Goal: Task Accomplishment & Management: Use online tool/utility

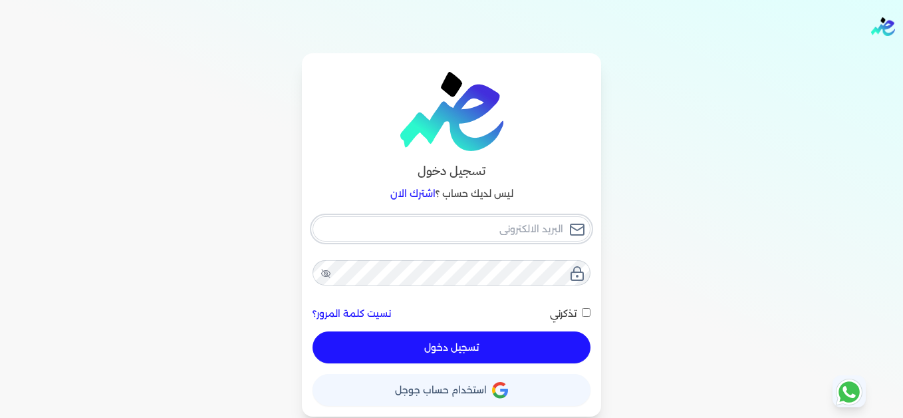
click at [498, 222] on input "email" at bounding box center [452, 228] width 278 height 25
type input "[EMAIL_ADDRESS][DOMAIN_NAME]"
click at [555, 351] on button "تسجيل دخول" at bounding box center [452, 347] width 278 height 32
checkbox input "false"
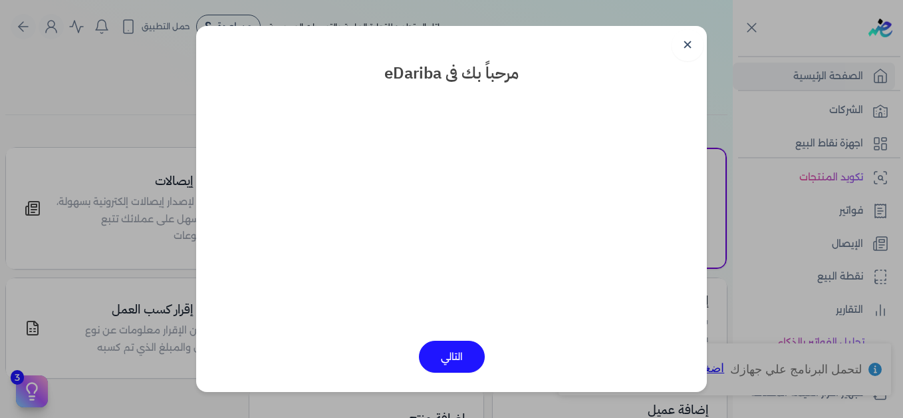
drag, startPoint x: 687, startPoint y: 45, endPoint x: 695, endPoint y: 53, distance: 10.8
click at [688, 46] on link "✕" at bounding box center [688, 45] width 32 height 32
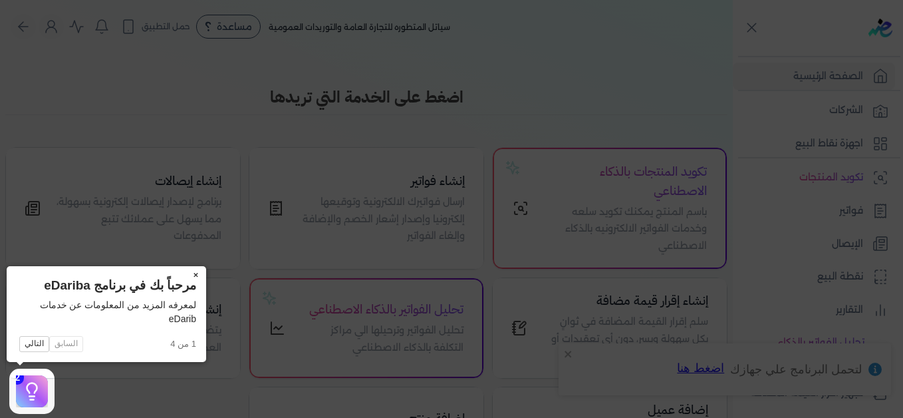
click at [196, 277] on button "×" at bounding box center [195, 275] width 21 height 19
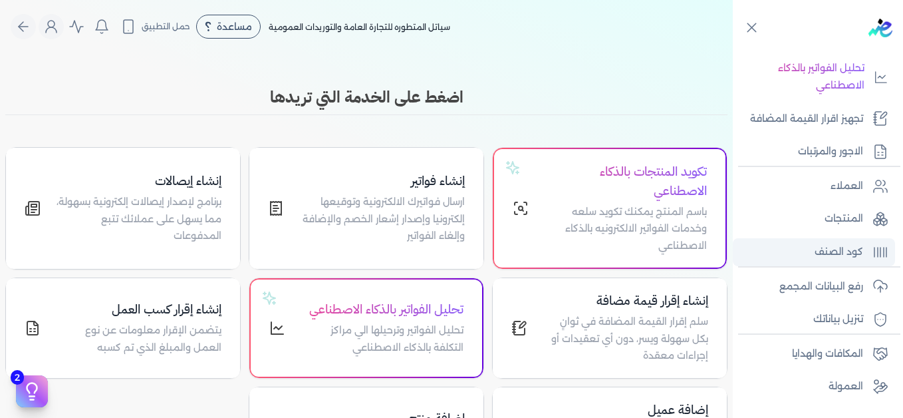
scroll to position [301, 0]
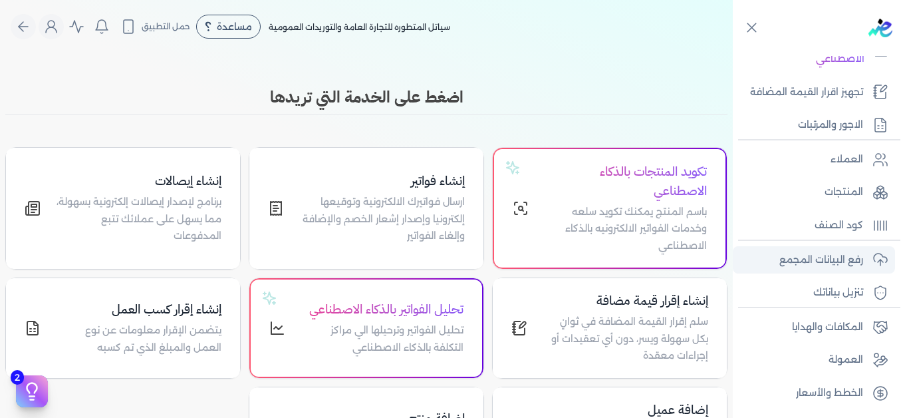
click at [828, 258] on p "رفع البيانات المجمع" at bounding box center [822, 259] width 84 height 17
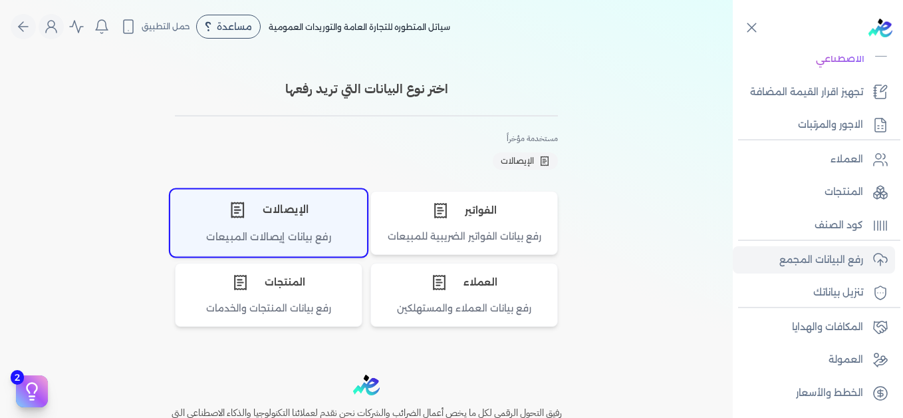
click at [237, 217] on icon "اختر نوع الإيصالات" at bounding box center [237, 209] width 12 height 15
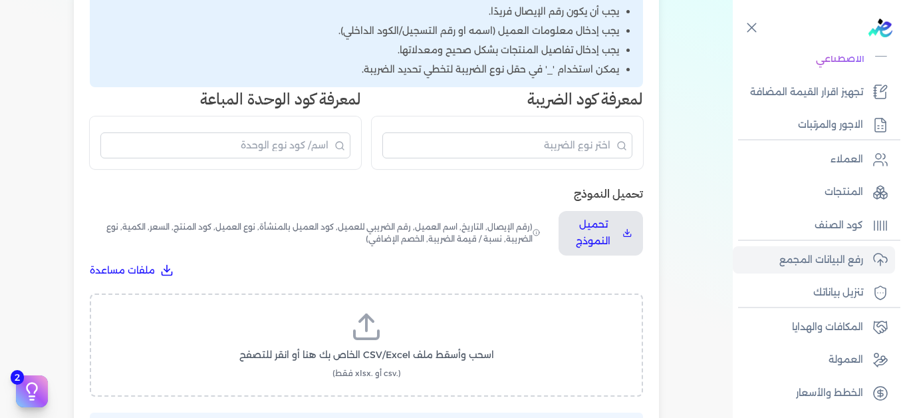
scroll to position [333, 0]
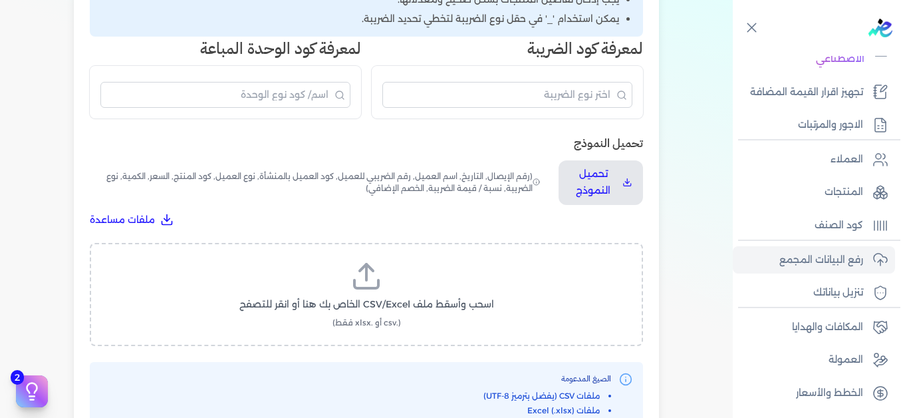
click at [376, 287] on icon at bounding box center [367, 284] width 24 height 8
click at [0, 0] on input "اسحب وأسقط ملف CSV/Excel الخاص بك هنا أو انقر للتصفح (.csv أو .xlsx فقط)" at bounding box center [0, 0] width 0 height 0
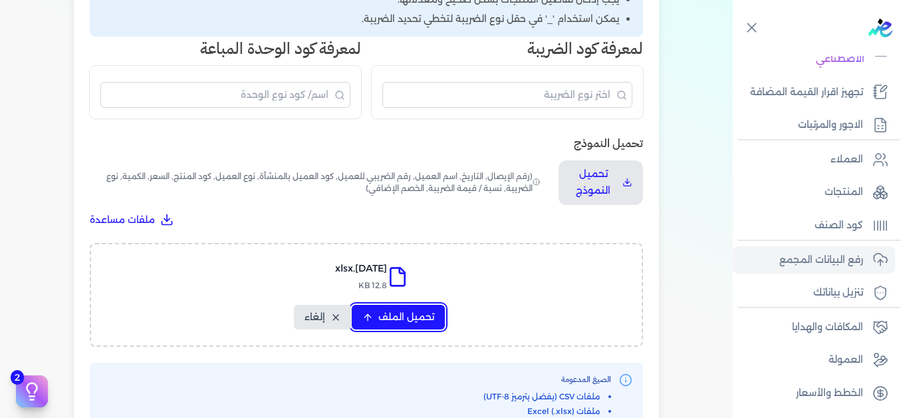
click at [411, 315] on span "تحميل الملف" at bounding box center [406, 317] width 56 height 14
select select "التاريخ"
select select "أسم العميل"
select select "نوع العميل"
select select "وصف البند"
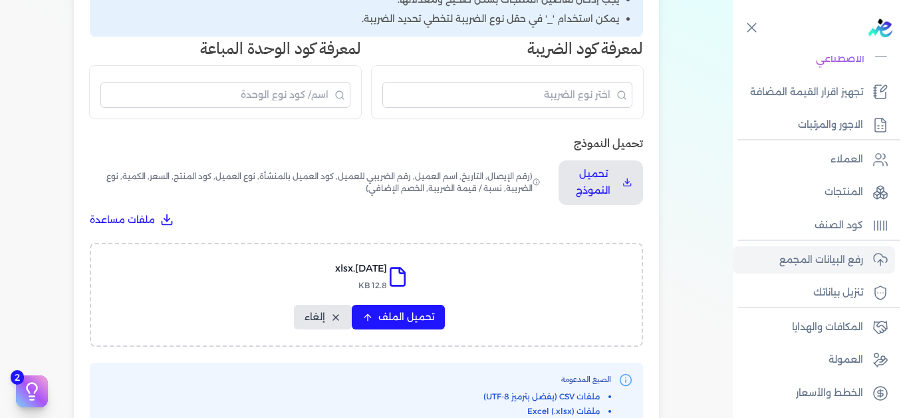
select select "السعر"
select select "الكمية"
select select "نوع الضريبة"
select select "نسبة / قيمة الضريبة"
select select "خصم اضافي"
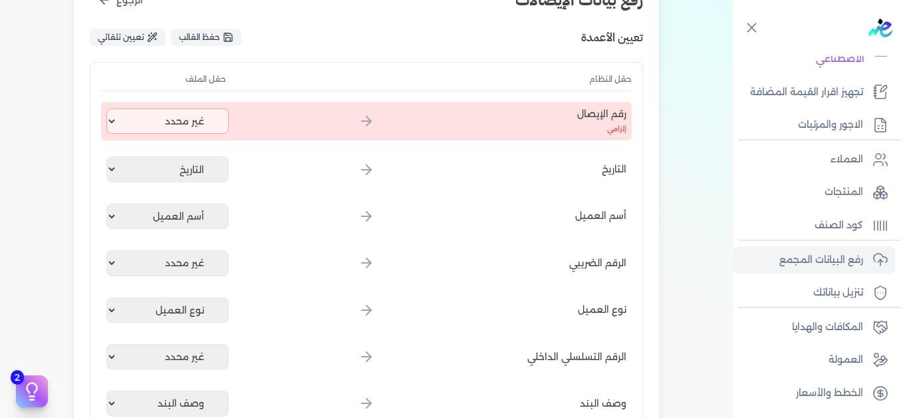
scroll to position [133, 0]
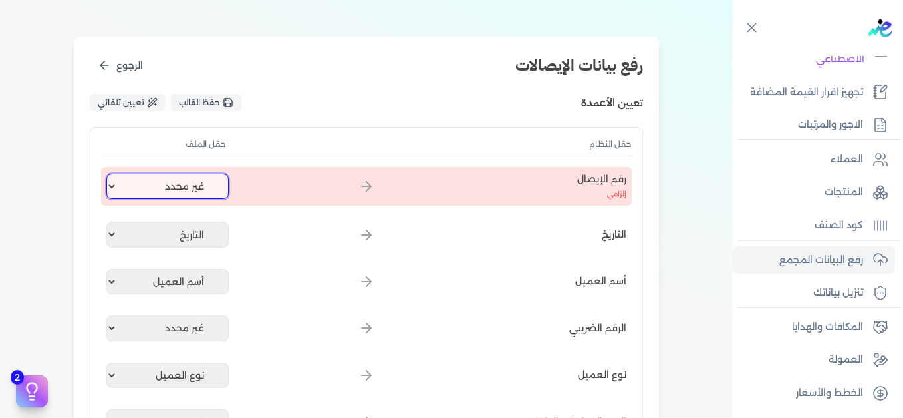
click at [204, 194] on select "غير محدد إيصال رقم التاريخ كود العميل بالمنشأة أسم العميل الرقم الضريبي للعميل …" at bounding box center [167, 186] width 122 height 25
select select "إيصال رقم"
click at [109, 174] on select "غير محدد إيصال رقم التاريخ كود العميل بالمنشأة أسم العميل الرقم الضريبي للعميل …" at bounding box center [167, 186] width 122 height 25
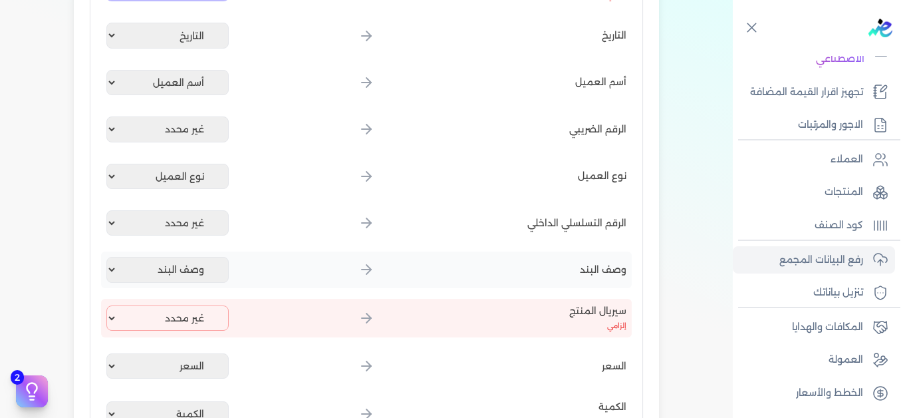
scroll to position [399, 0]
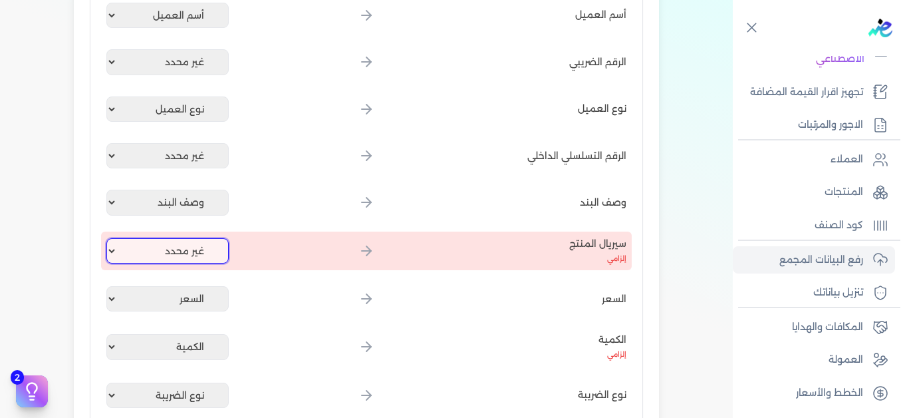
click at [177, 252] on select "غير محدد إيصال رقم التاريخ كود العميل بالمنشأة أسم العميل الرقم الضريبي للعميل …" at bounding box center [167, 250] width 122 height 25
select select "كود المنتج الداخلي"
click at [109, 238] on select "غير محدد إيصال رقم التاريخ كود العميل بالمنشأة أسم العميل الرقم الضريبي للعميل …" at bounding box center [167, 250] width 122 height 25
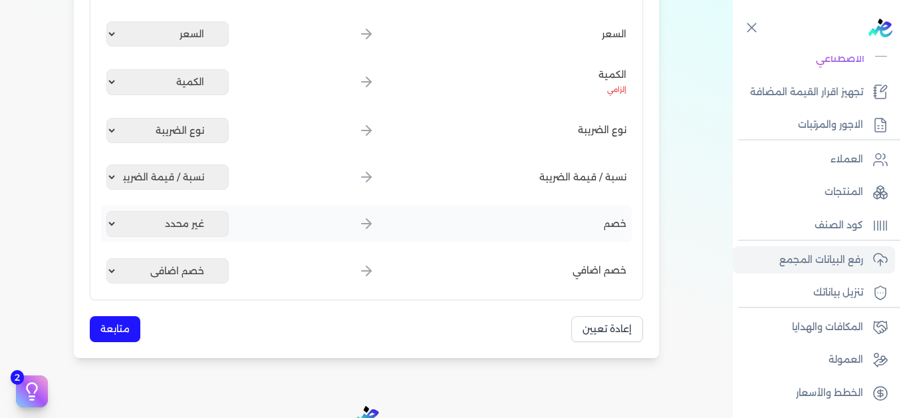
scroll to position [665, 0]
click at [118, 327] on button "متابعة" at bounding box center [115, 328] width 51 height 26
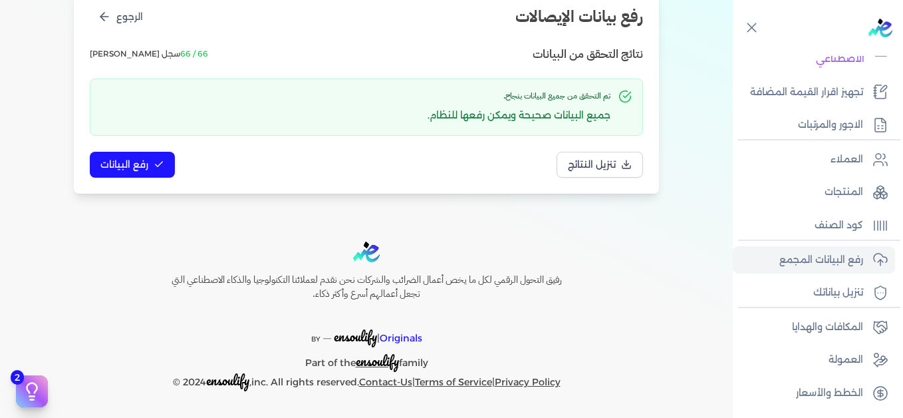
scroll to position [182, 0]
click at [130, 156] on button "رفع البيانات" at bounding box center [132, 165] width 85 height 26
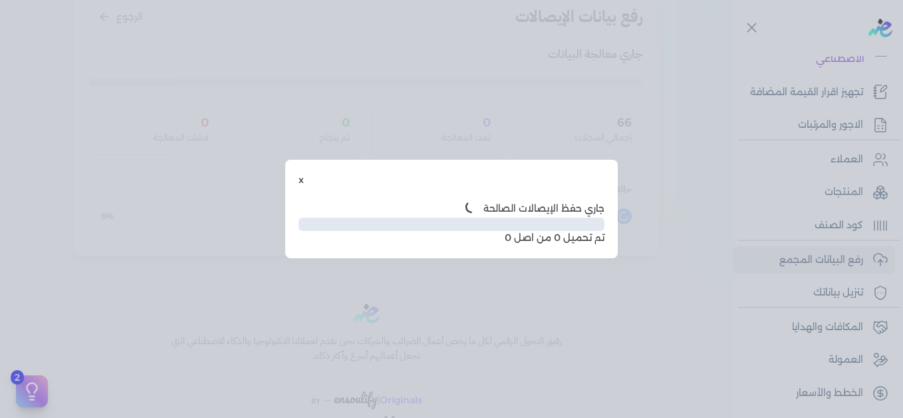
scroll to position [108, 0]
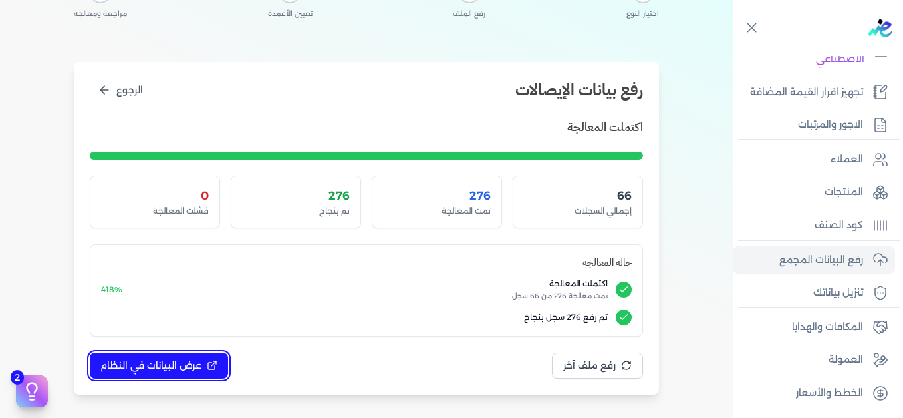
click at [188, 367] on span "عرض البيانات في النظام" at bounding box center [150, 366] width 101 height 14
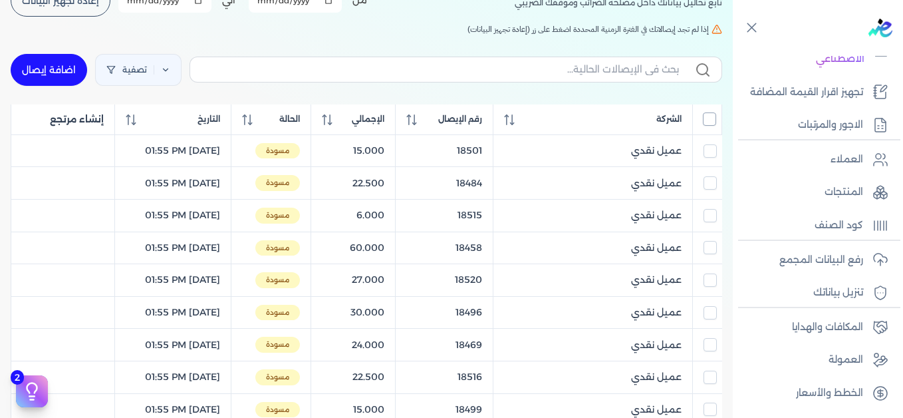
click at [710, 120] on input "All items unselected" at bounding box center [709, 118] width 13 height 13
checkbox input "true"
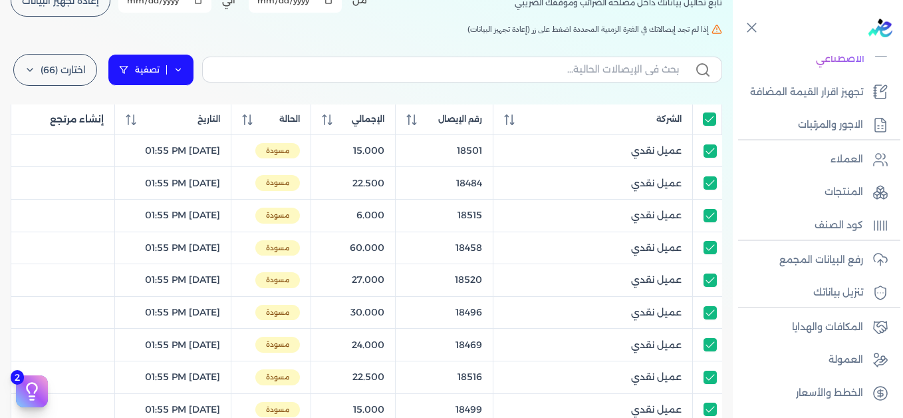
click at [189, 69] on link "تصفية" at bounding box center [151, 70] width 86 height 32
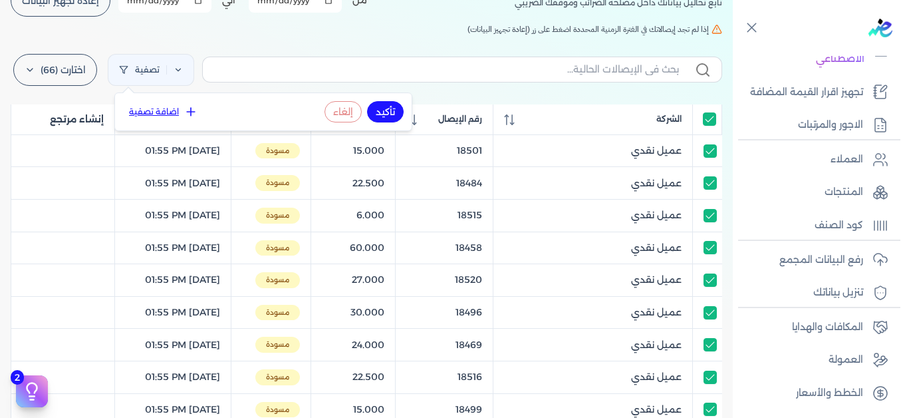
click at [175, 110] on button "اضافة تصفية" at bounding box center [163, 112] width 80 height 16
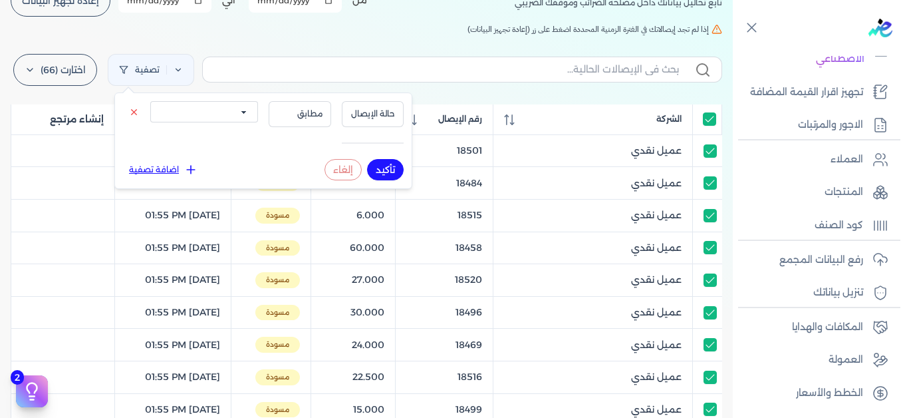
click at [210, 116] on select "الكل مقبولة غير مقبولة يتم مراجعتها ملغية مرفوضة مسودة" at bounding box center [204, 111] width 108 height 21
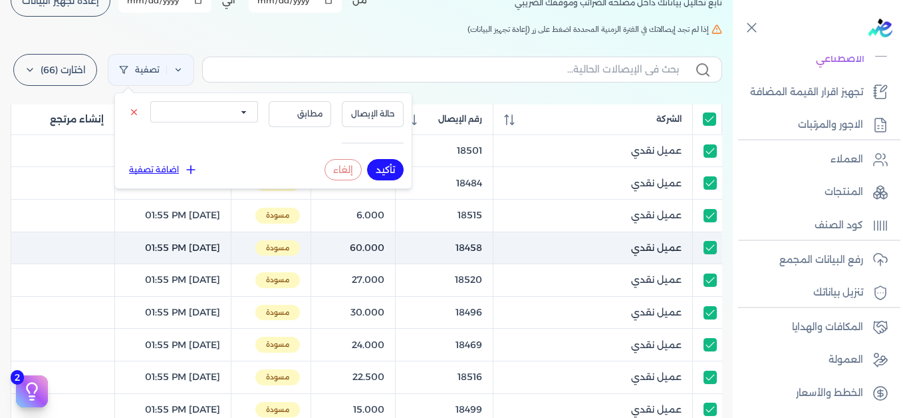
select select "draft"
click at [150, 101] on select "الكل مقبولة غير مقبولة يتم مراجعتها ملغية مرفوضة مسودة" at bounding box center [204, 111] width 108 height 21
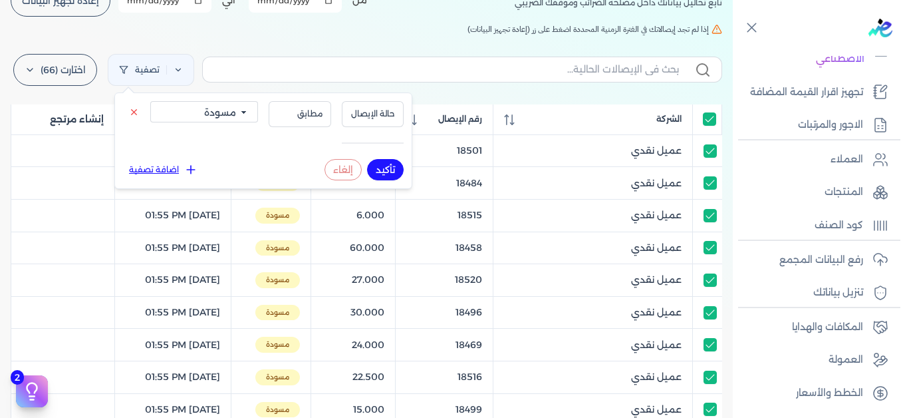
click at [391, 164] on button "تأكيد" at bounding box center [385, 169] width 37 height 21
click at [270, 39] on div "الإيصالات تابع تحاليل بياناتك داخل مصلحه الضرائب وموقفك الضريبي أختر المدة الزم…" at bounding box center [366, 382] width 733 height 875
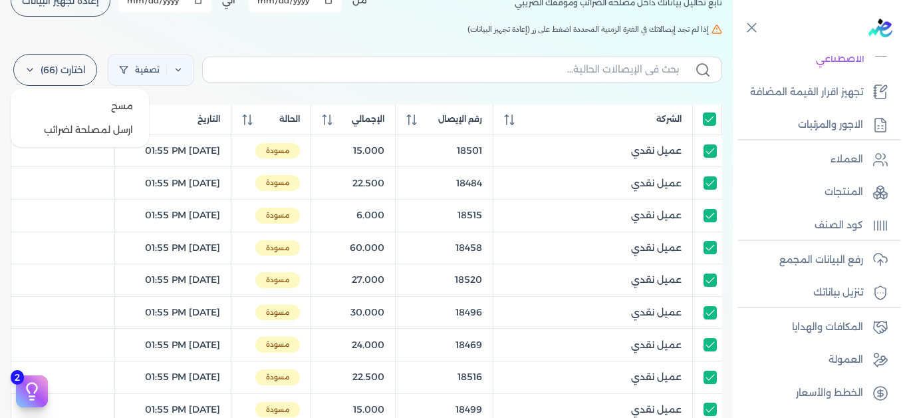
click at [71, 74] on label "اختارت (66)" at bounding box center [55, 70] width 84 height 32
click at [77, 124] on button "ارسل لمصلحة لضرائب" at bounding box center [80, 130] width 128 height 24
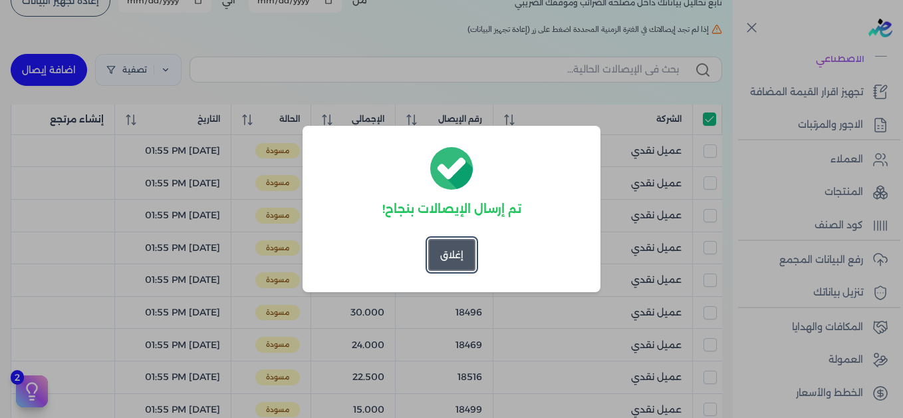
click at [458, 257] on button "إغلاق" at bounding box center [451, 255] width 47 height 32
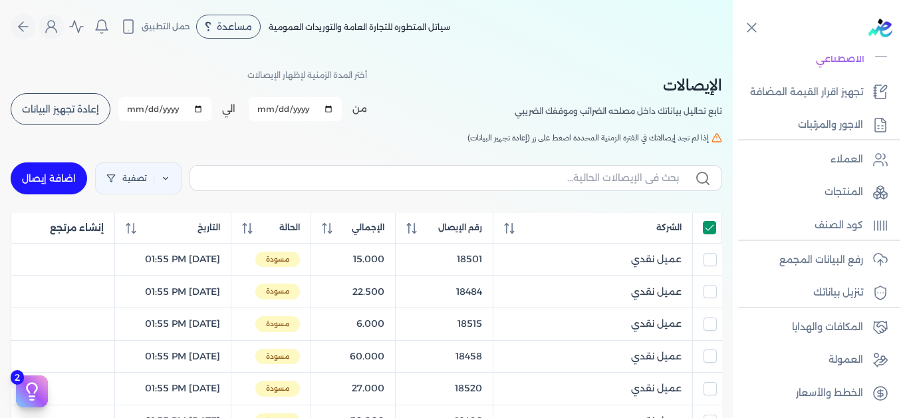
click at [708, 229] on input "All items selected" at bounding box center [709, 227] width 13 height 13
click at [708, 229] on input "All items unselected" at bounding box center [709, 227] width 13 height 13
checkbox input "true"
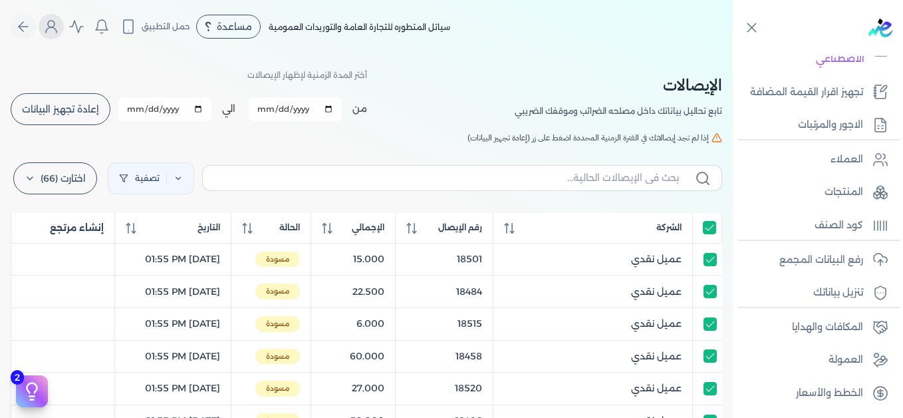
click at [59, 33] on icon "Global" at bounding box center [51, 27] width 16 height 16
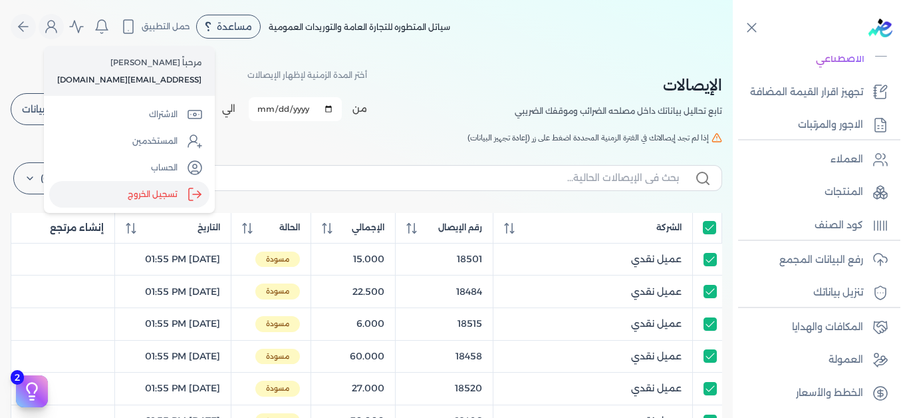
click at [132, 195] on label "تسجيل الخروج" at bounding box center [129, 194] width 160 height 27
click at [733, 53] on input "Close" at bounding box center [733, 53] width 0 height 0
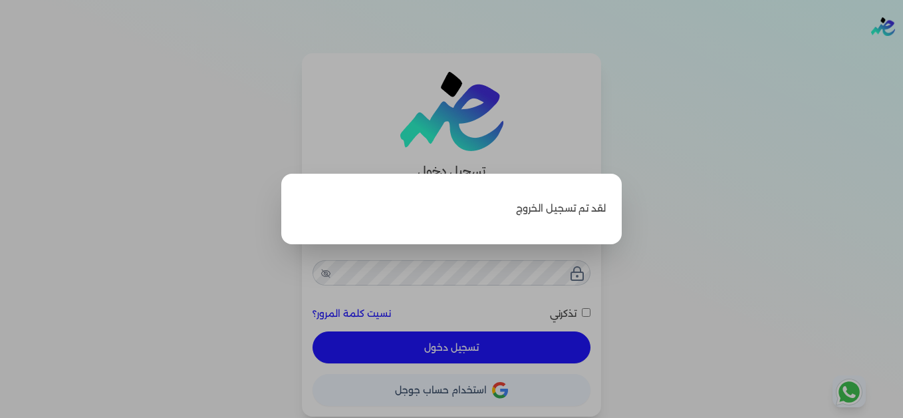
click at [764, 104] on label "Close" at bounding box center [451, 209] width 903 height 418
click at [903, 53] on input "Close" at bounding box center [903, 53] width 0 height 0
